Goal: Task Accomplishment & Management: Use online tool/utility

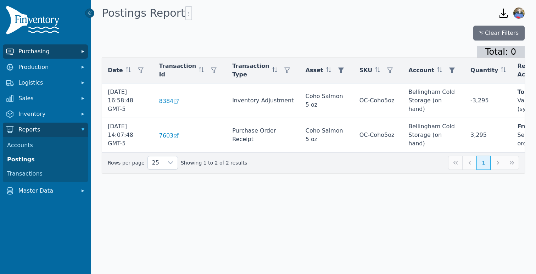
click at [49, 55] on span "Purchasing" at bounding box center [46, 51] width 57 height 9
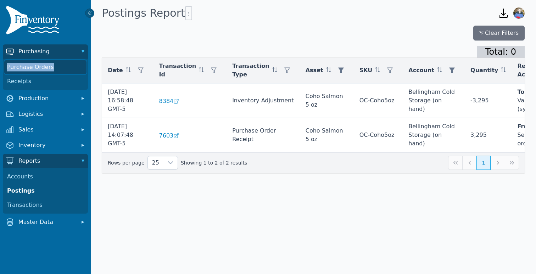
click at [34, 66] on link "Purchase Orders" at bounding box center [45, 67] width 82 height 14
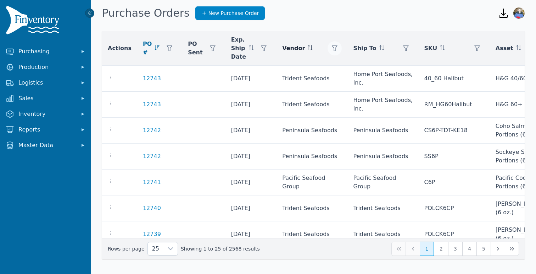
click at [332, 48] on icon "button" at bounding box center [335, 48] width 6 height 6
click at [320, 67] on div "Any" at bounding box center [338, 67] width 61 height 14
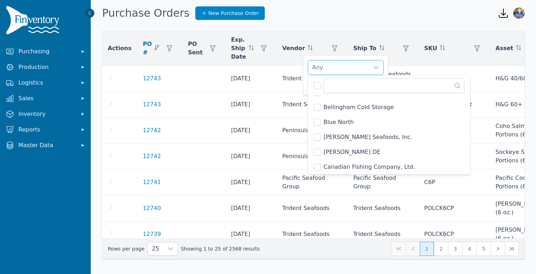
scroll to position [115, 0]
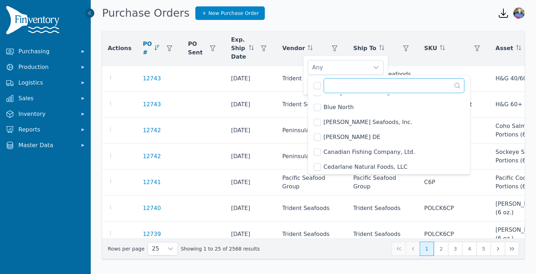
click at [330, 87] on input "text" at bounding box center [394, 85] width 141 height 15
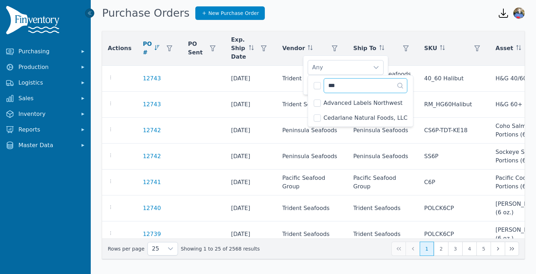
scroll to position [0, 0]
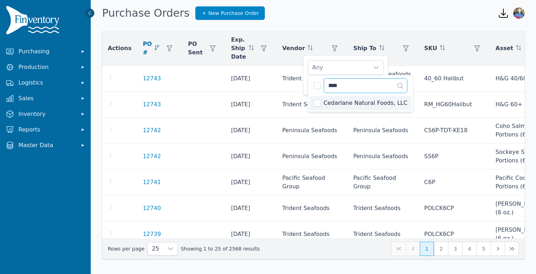
type input "****"
click at [348, 88] on input "****" at bounding box center [366, 85] width 84 height 15
click at [324, 103] on span "Cedarlane Natural Foods, LLC" at bounding box center [366, 103] width 84 height 9
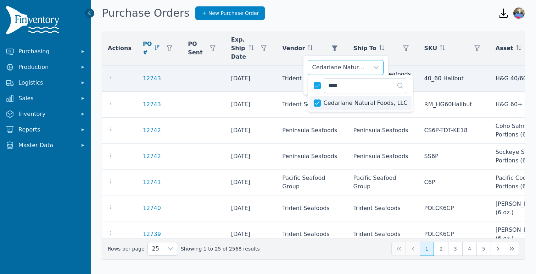
click at [419, 71] on td "40_60 Halibut" at bounding box center [454, 79] width 71 height 26
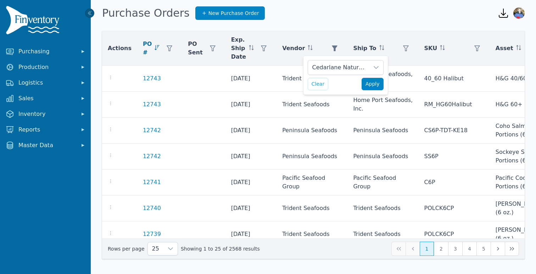
click at [370, 86] on span "Apply" at bounding box center [373, 83] width 14 height 7
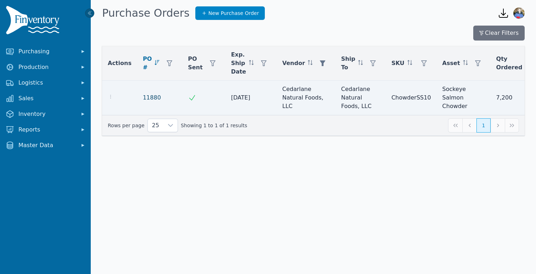
click at [151, 98] on link "11880" at bounding box center [152, 97] width 18 height 9
